Goal: Transaction & Acquisition: Purchase product/service

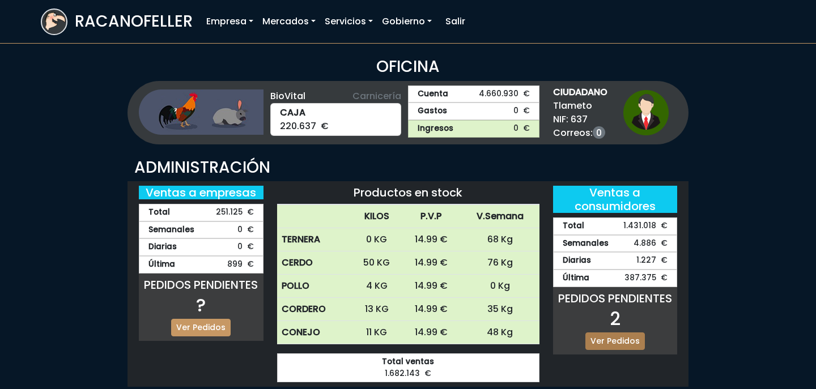
click at [615, 342] on link "Ver Pedidos" at bounding box center [616, 342] width 60 height 18
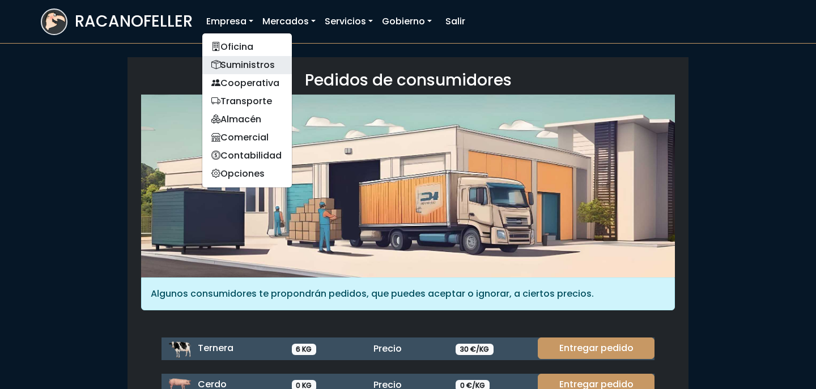
click at [240, 65] on link "Suministros" at bounding box center [247, 65] width 90 height 18
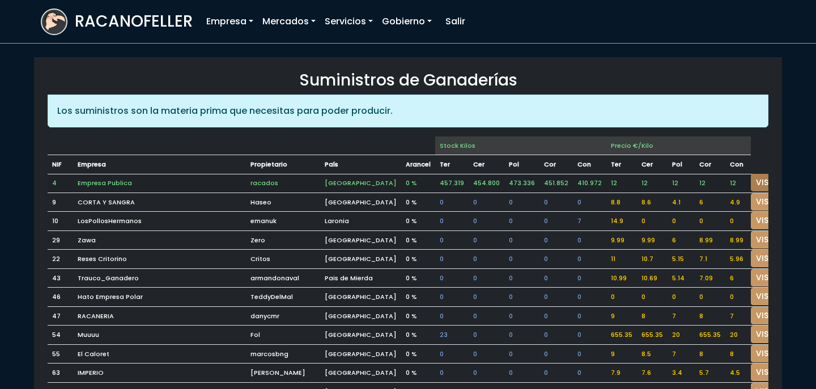
click at [751, 177] on link "VISITAR" at bounding box center [771, 183] width 41 height 18
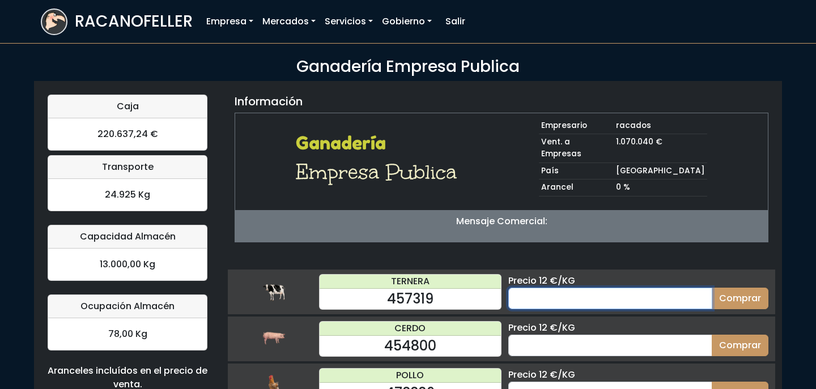
click at [591, 288] on input "number" at bounding box center [611, 299] width 204 height 22
type input "70"
click at [712, 288] on button "Comprar" at bounding box center [740, 299] width 57 height 22
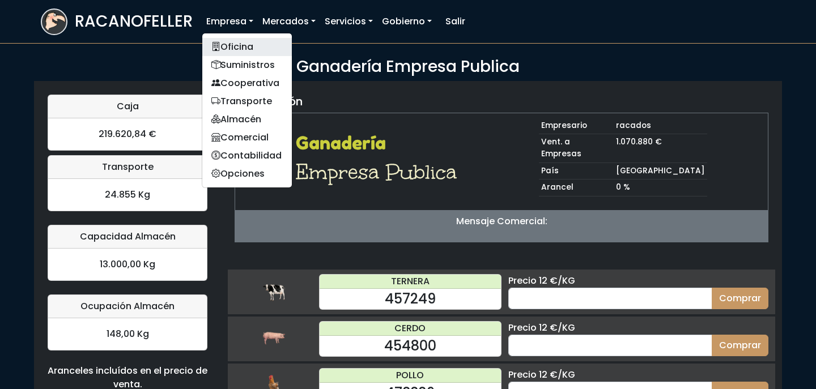
click at [242, 52] on link "Oficina" at bounding box center [247, 47] width 90 height 18
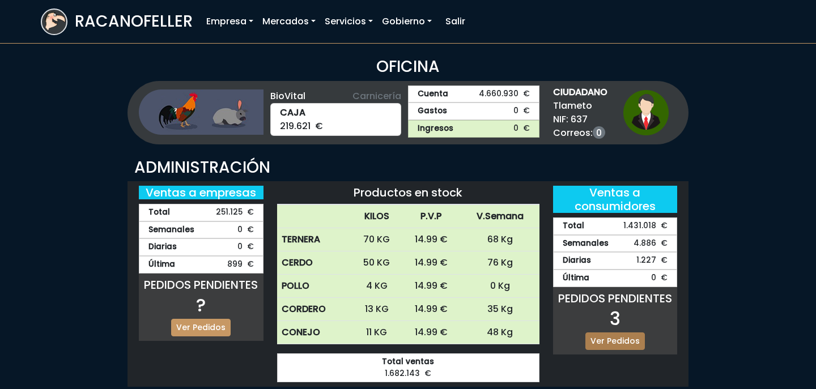
click at [613, 342] on link "Ver Pedidos" at bounding box center [616, 342] width 60 height 18
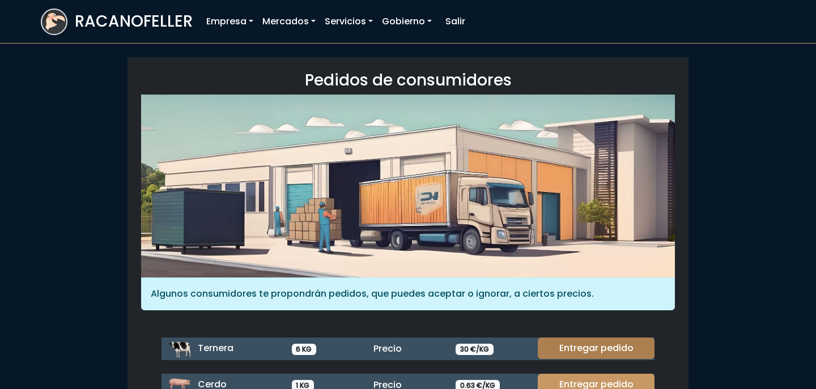
click at [612, 346] on link "Entregar pedido" at bounding box center [596, 349] width 117 height 22
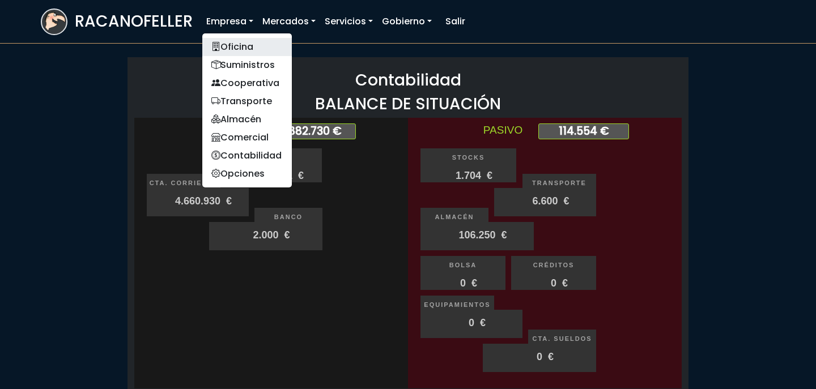
click at [234, 50] on link "Oficina" at bounding box center [247, 47] width 90 height 18
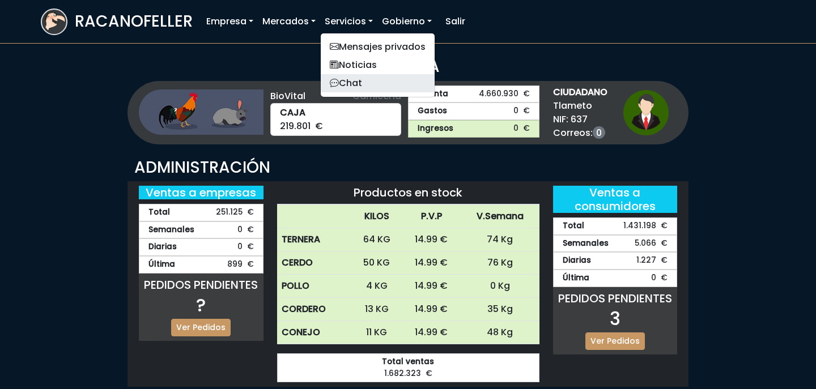
click at [362, 81] on link "Chat" at bounding box center [378, 83] width 114 height 18
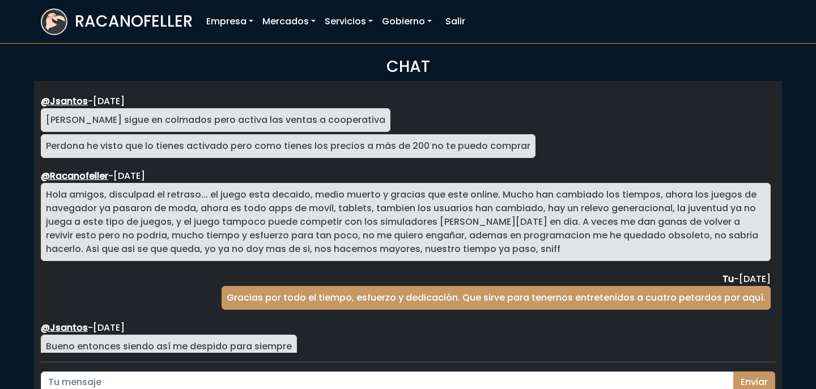
scroll to position [2079, 0]
